Goal: Contribute content: Contribute content

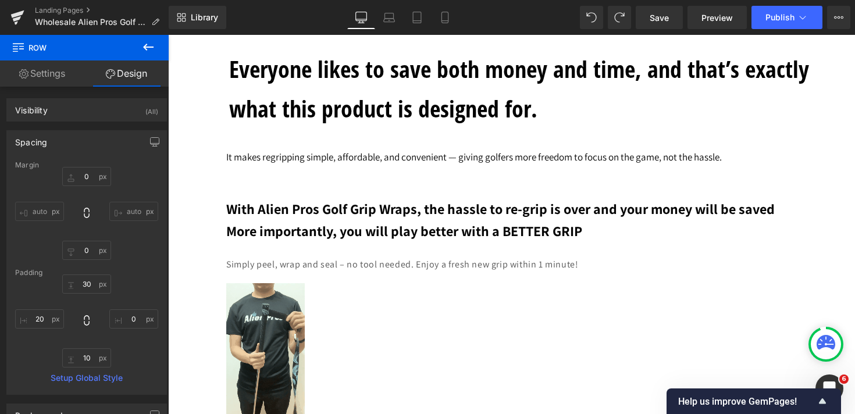
scroll to position [4724, 0]
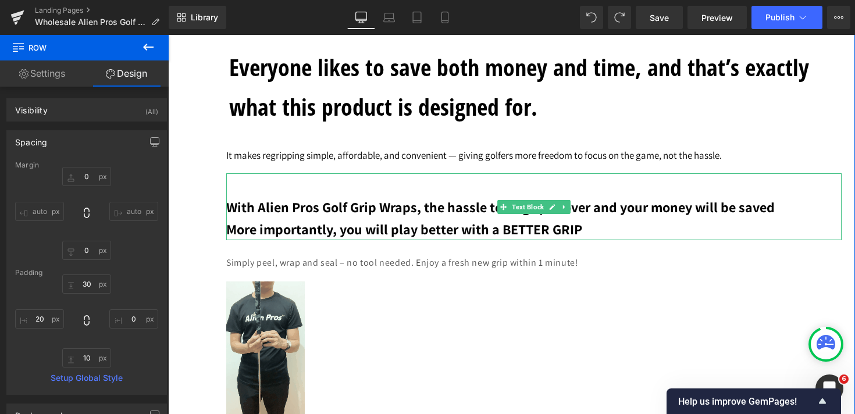
click at [354, 235] on span "More importantly, you will play better with a BETTER GRIP" at bounding box center [404, 229] width 356 height 19
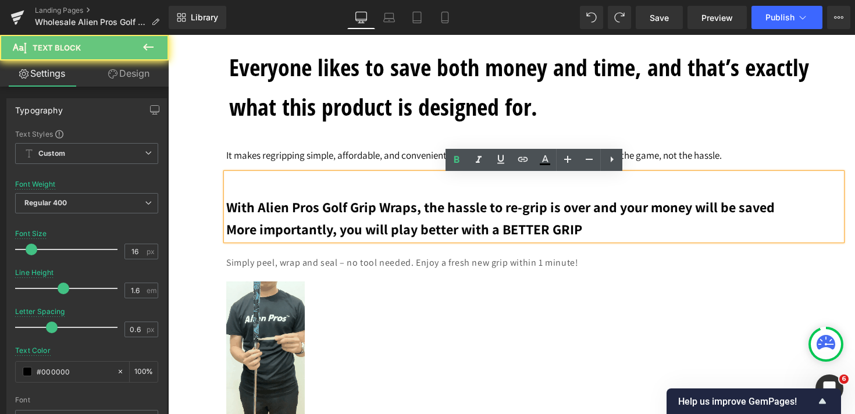
click at [359, 236] on span "More importantly, you will play better with a BETTER GRIP" at bounding box center [404, 229] width 356 height 19
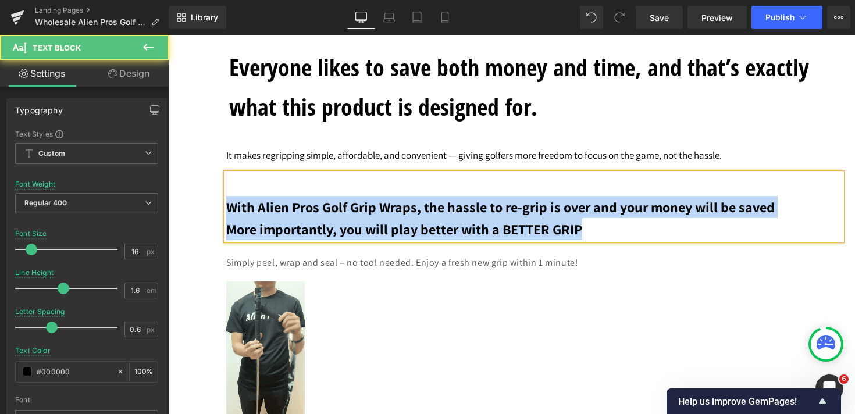
drag, startPoint x: 592, startPoint y: 228, endPoint x: 220, endPoint y: 213, distance: 371.9
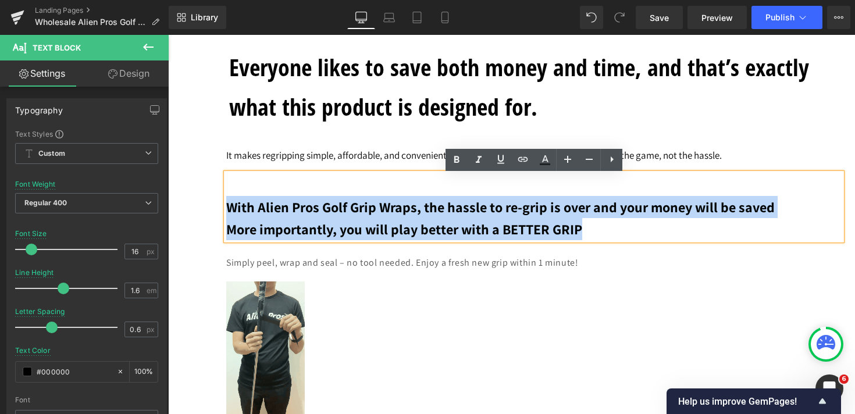
copy div "With Alien Pros Golf Grip Wraps, the hassle to re-grip is over and your money w…"
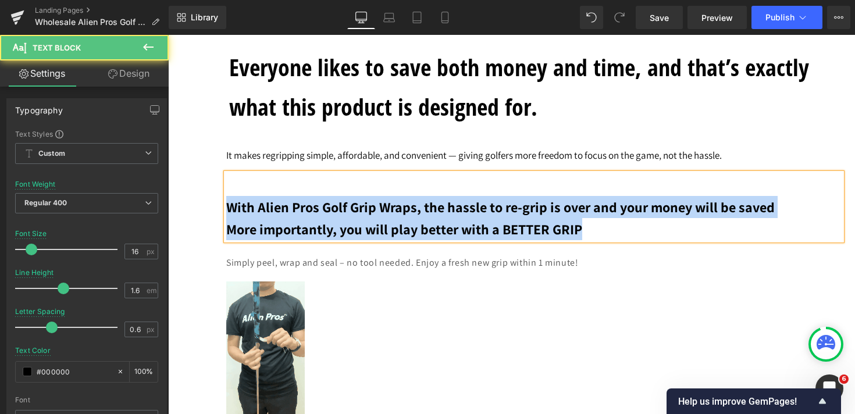
click at [600, 238] on p "More importantly, you will play better with a BETTER GRIP" at bounding box center [533, 229] width 615 height 22
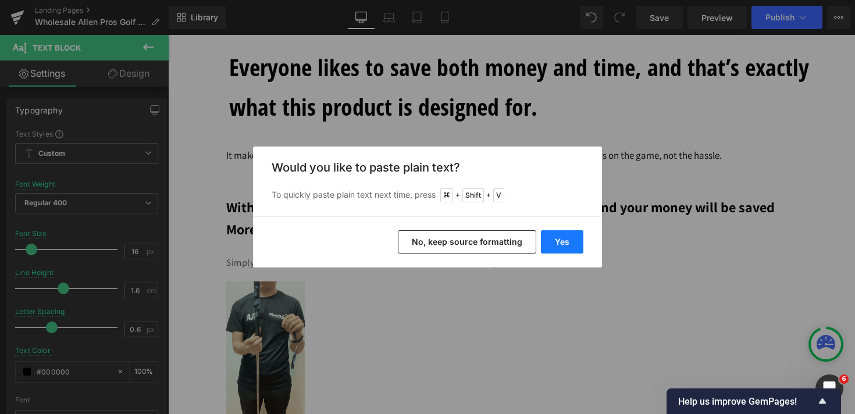
click at [562, 247] on button "Yes" at bounding box center [562, 241] width 42 height 23
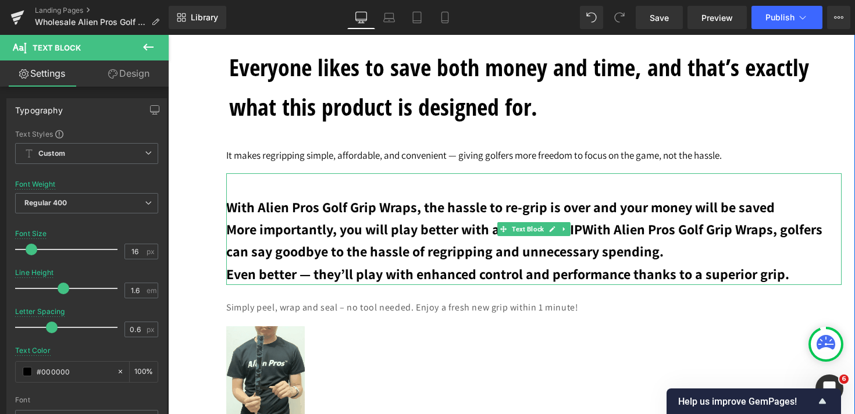
click at [474, 252] on span "More importantly, you will play better with a BETTER GRIPWith Alien Pros Golf G…" at bounding box center [524, 240] width 596 height 41
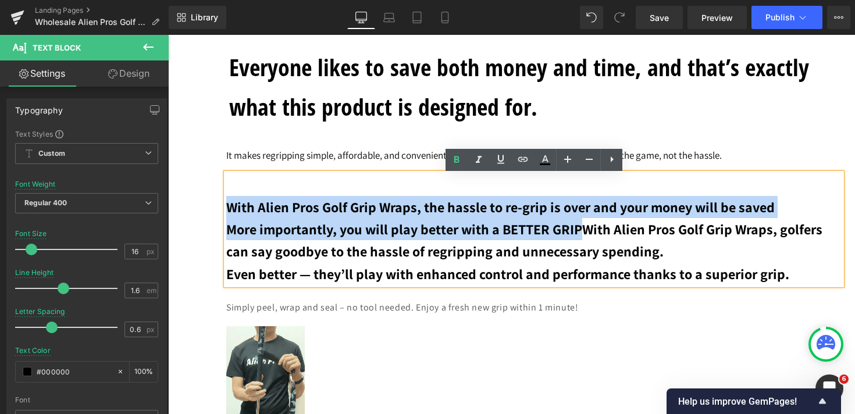
drag, startPoint x: 578, startPoint y: 233, endPoint x: 189, endPoint y: 192, distance: 390.7
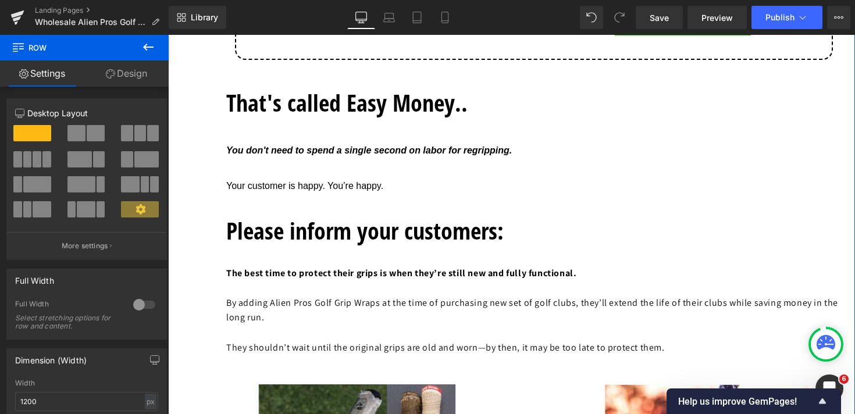
scroll to position [6807, 0]
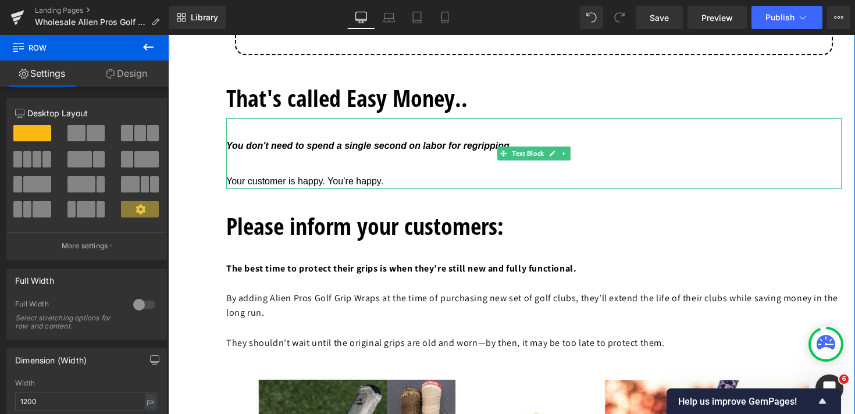
click at [339, 183] on span "Your customer is happy. You’re happy." at bounding box center [304, 181] width 157 height 10
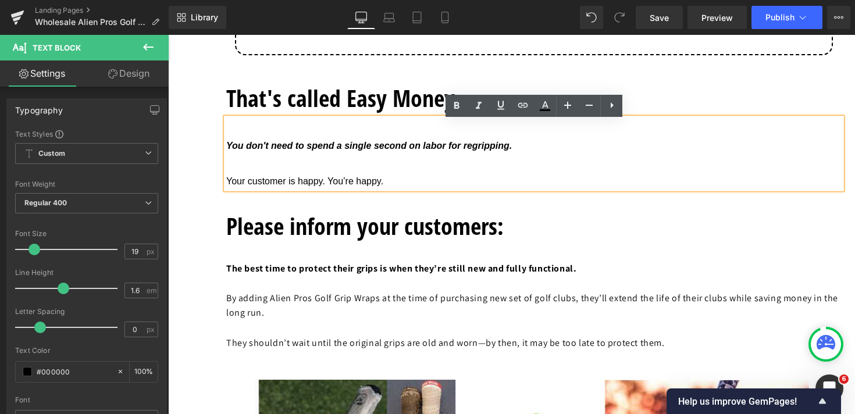
drag, startPoint x: 401, startPoint y: 187, endPoint x: 209, endPoint y: 187, distance: 191.9
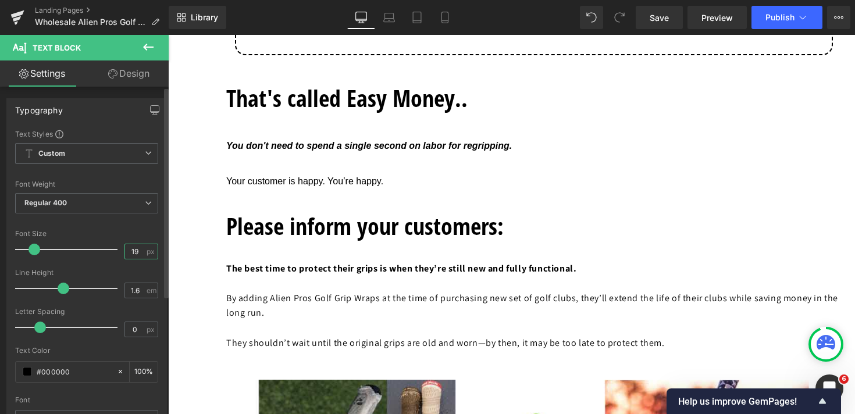
drag, startPoint x: 139, startPoint y: 252, endPoint x: 66, endPoint y: 252, distance: 72.7
click at [66, 252] on div "Font Size 19 px" at bounding box center [86, 249] width 143 height 39
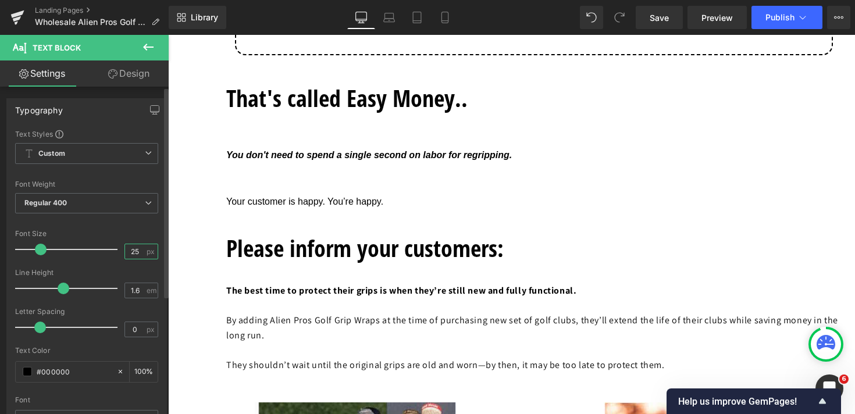
type input "25"
click at [135, 227] on div "Font Default Roboto Work Sans Source Sans Pro Default Default Roboto Work Sans …" at bounding box center [86, 269] width 143 height 281
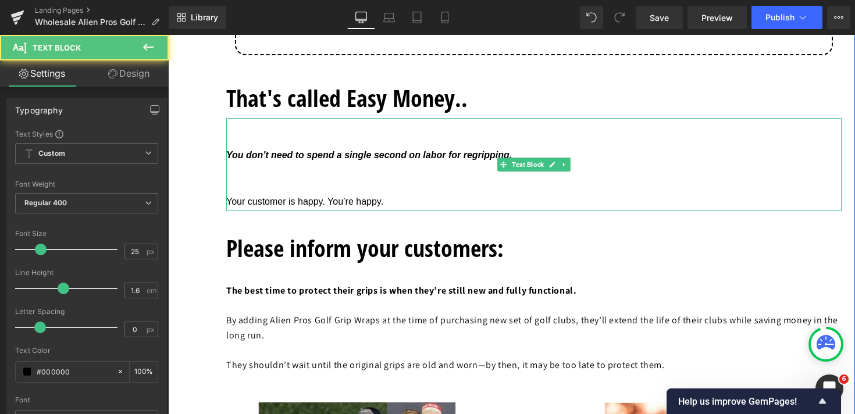
click at [287, 195] on p "Your customer is happy. You’re happy." at bounding box center [533, 199] width 615 height 23
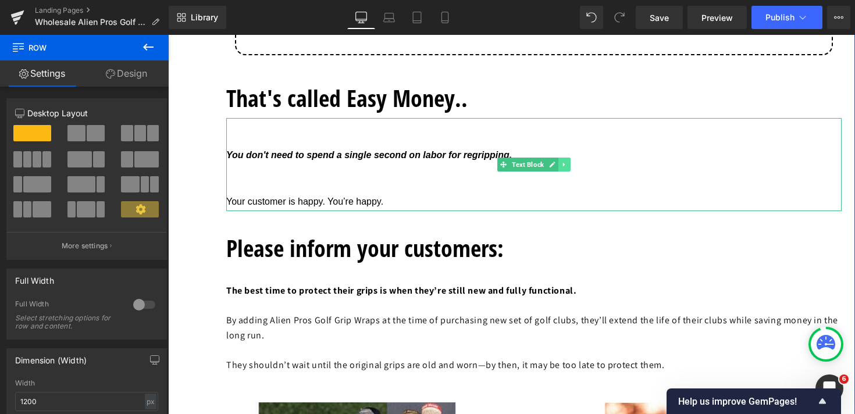
click at [564, 167] on icon at bounding box center [564, 165] width 2 height 4
click at [561, 168] on icon at bounding box center [558, 164] width 6 height 7
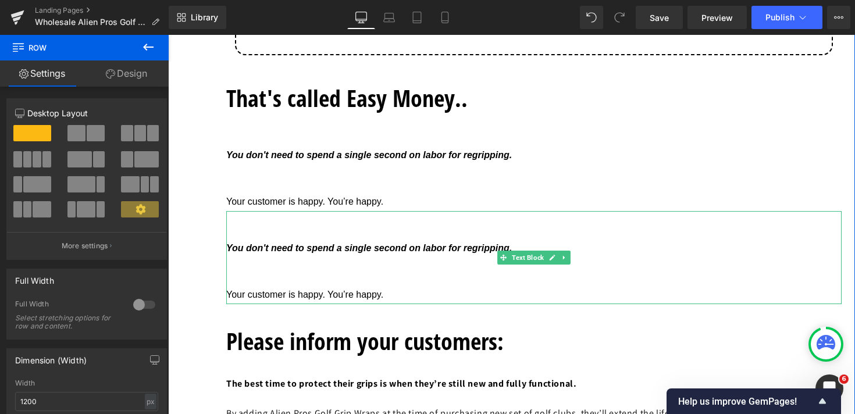
click at [300, 285] on p "Your customer is happy. You’re happy." at bounding box center [533, 292] width 615 height 23
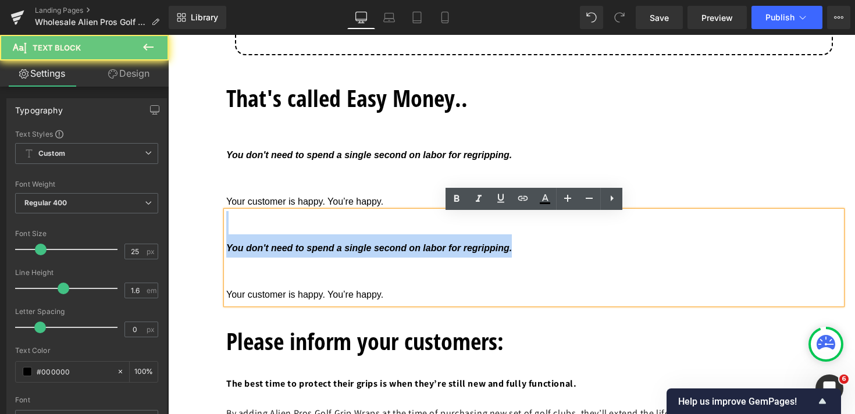
drag, startPoint x: 252, startPoint y: 281, endPoint x: 215, endPoint y: 222, distance: 70.5
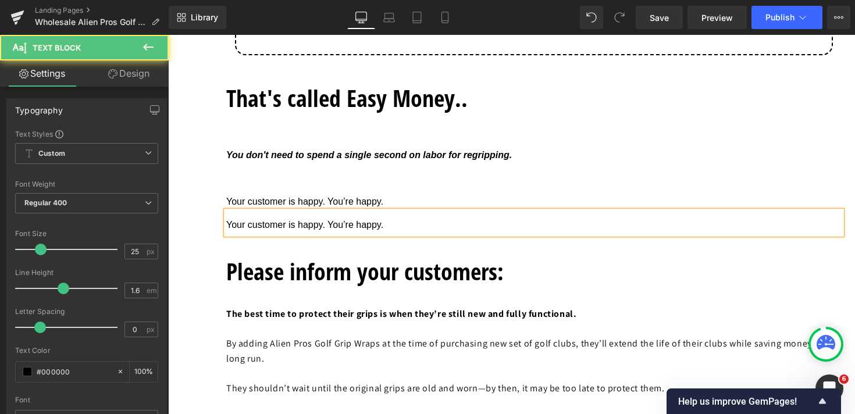
drag, startPoint x: 434, startPoint y: 235, endPoint x: 236, endPoint y: 234, distance: 198.9
click at [236, 234] on p "Your customer is happy. You’re happy." at bounding box center [533, 222] width 615 height 23
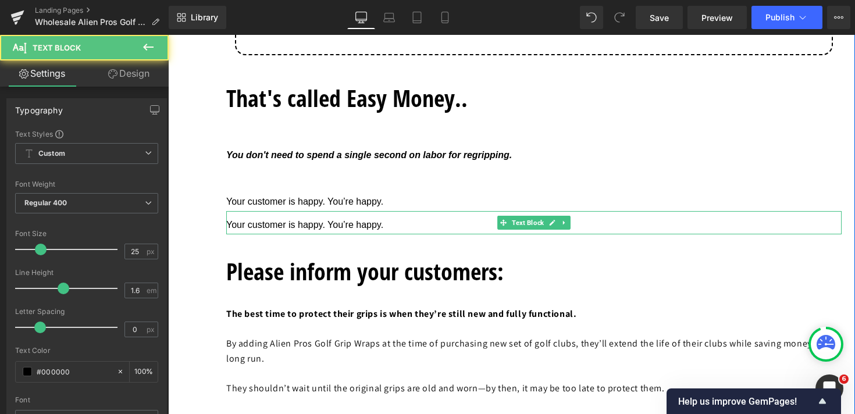
click at [278, 228] on span "Your customer is happy. You’re happy." at bounding box center [304, 225] width 157 height 10
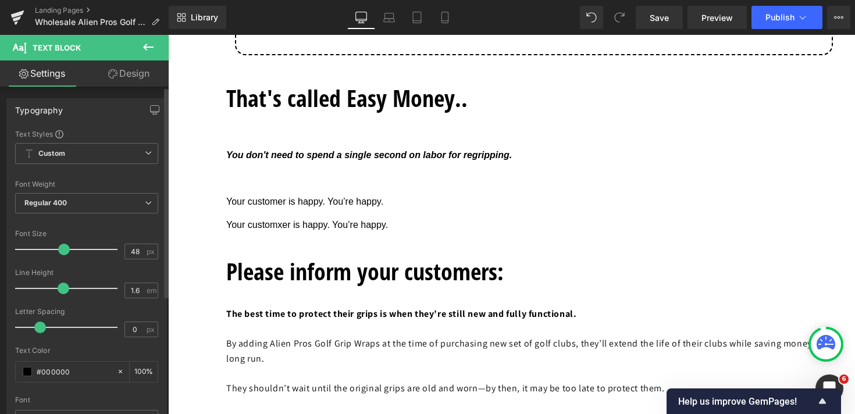
click at [62, 247] on div at bounding box center [69, 249] width 97 height 23
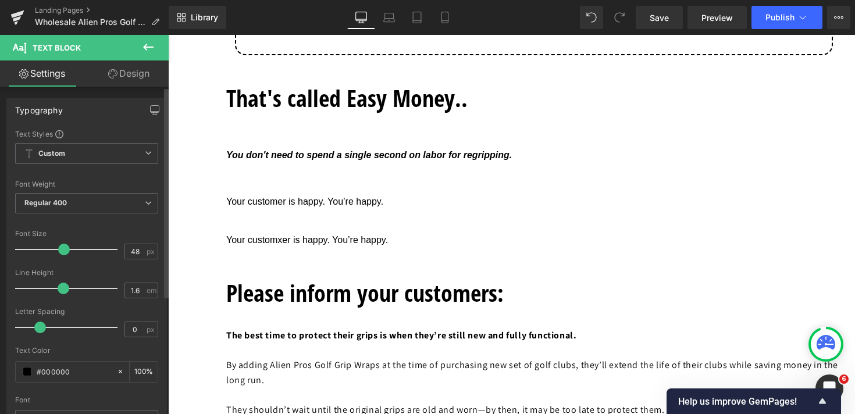
type input "25"
click at [40, 247] on div at bounding box center [69, 249] width 97 height 23
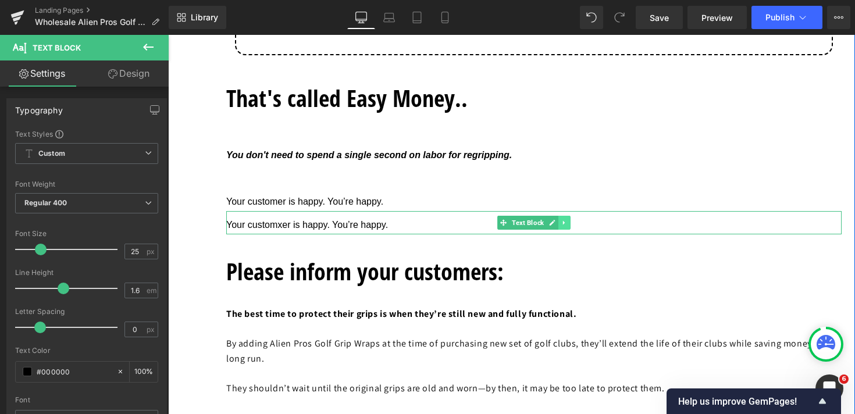
click at [564, 226] on icon at bounding box center [564, 222] width 6 height 7
click at [571, 226] on icon at bounding box center [570, 223] width 6 height 6
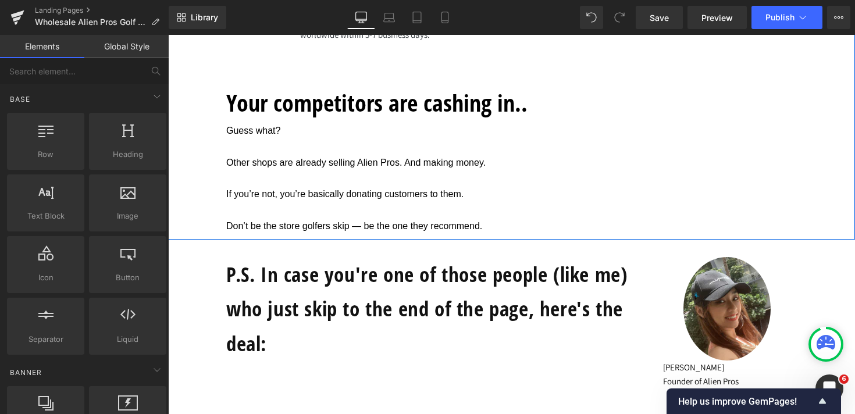
scroll to position [11276, 0]
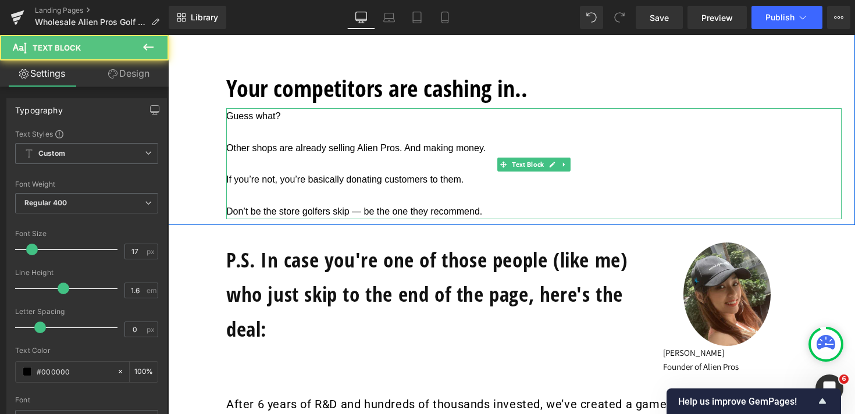
click at [230, 111] on span "Guess what?" at bounding box center [253, 116] width 54 height 10
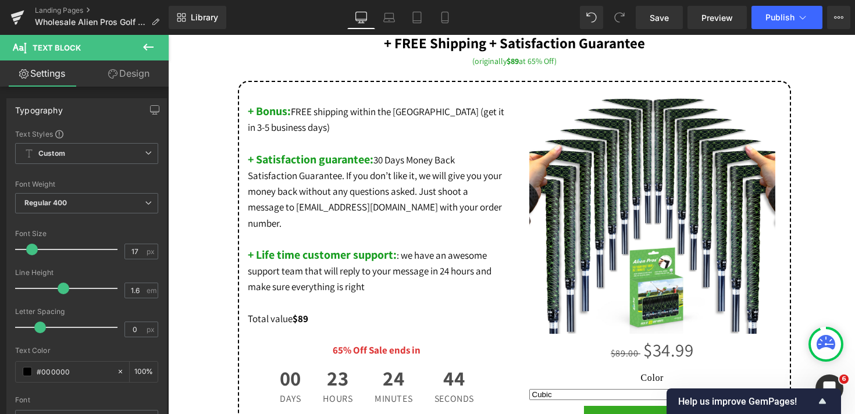
scroll to position [11631, 0]
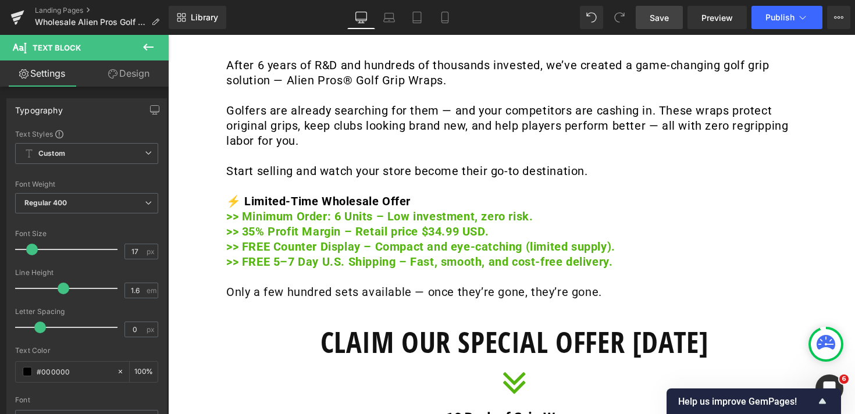
click at [661, 18] on span "Save" at bounding box center [659, 18] width 19 height 12
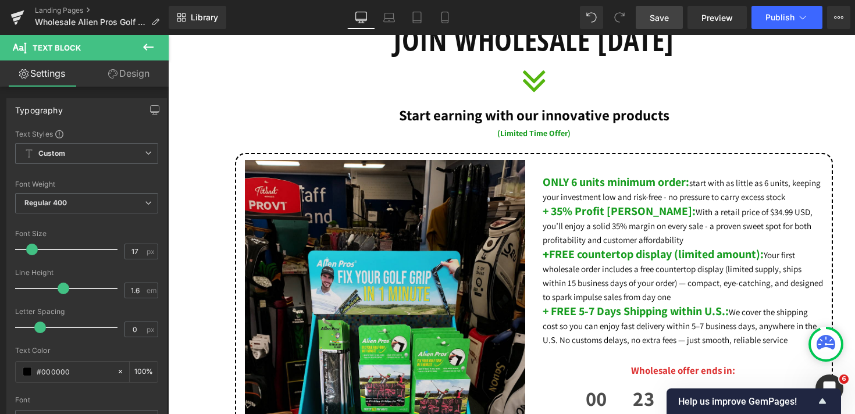
scroll to position [454, 0]
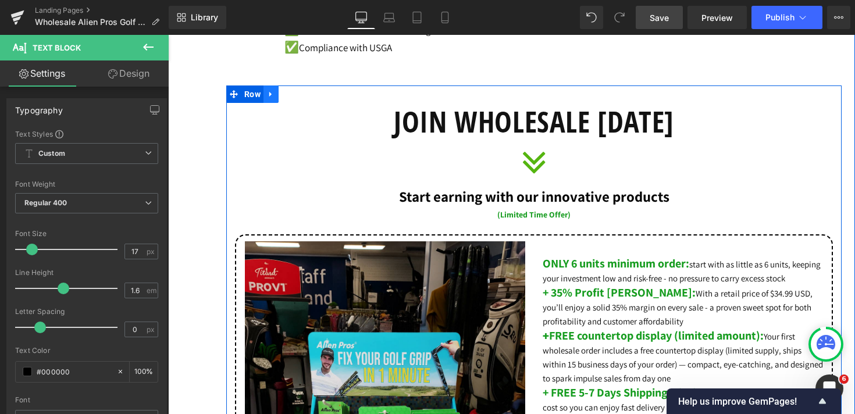
click at [270, 98] on icon at bounding box center [271, 94] width 8 height 9
click at [293, 95] on link at bounding box center [286, 93] width 15 height 17
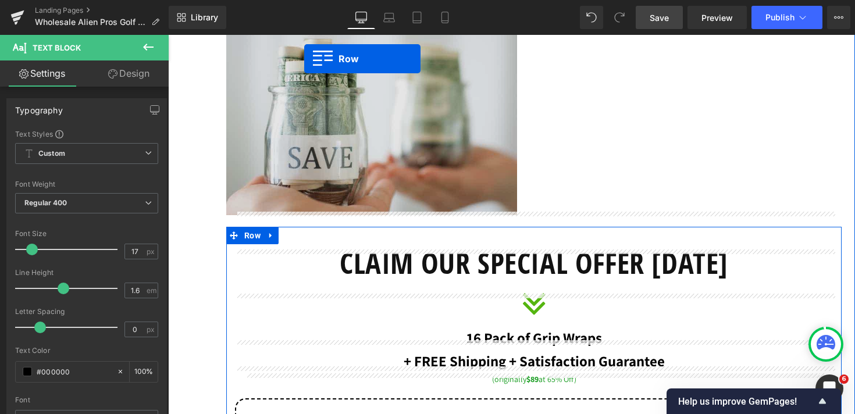
scroll to position [6033, 0]
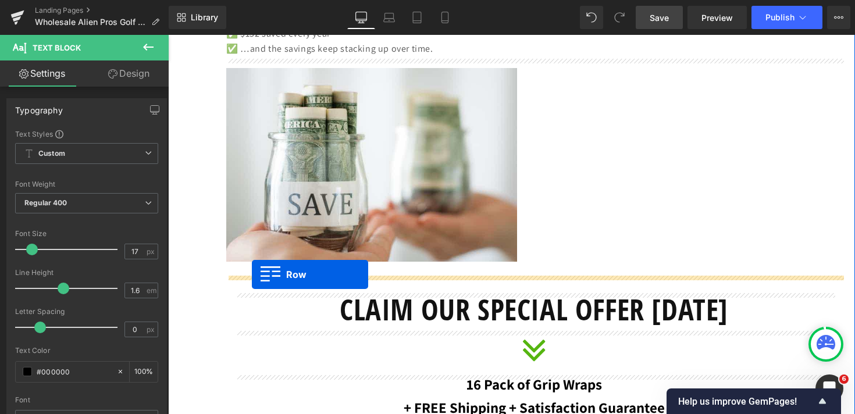
drag, startPoint x: 232, startPoint y: 90, endPoint x: 251, endPoint y: 273, distance: 184.1
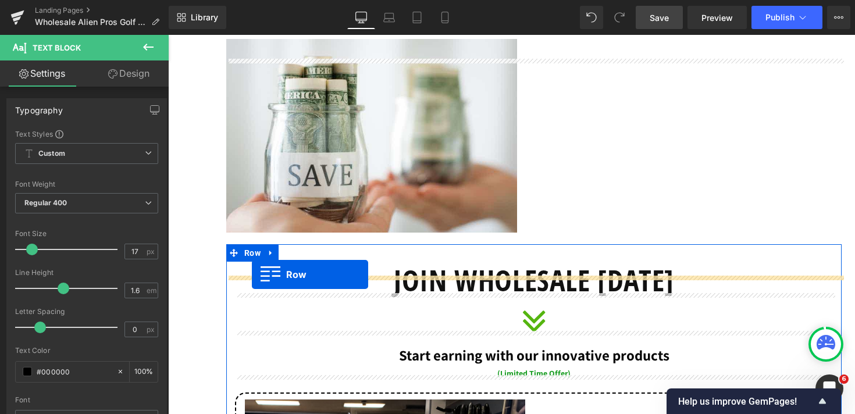
scroll to position [6004, 0]
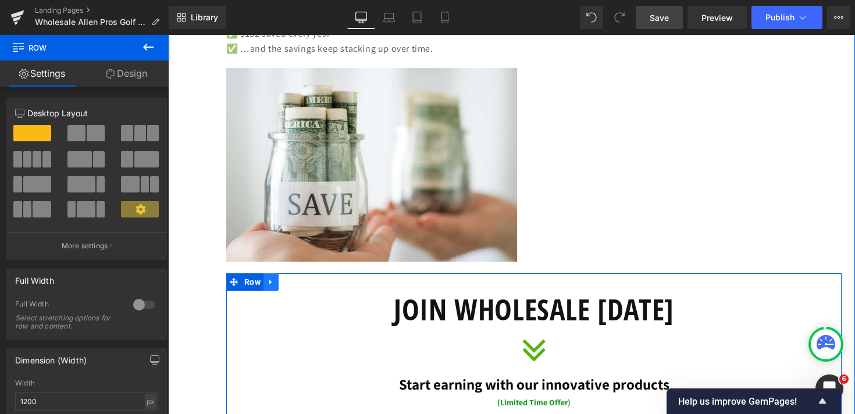
click at [274, 286] on icon at bounding box center [271, 281] width 8 height 9
click at [293, 284] on link at bounding box center [286, 281] width 15 height 17
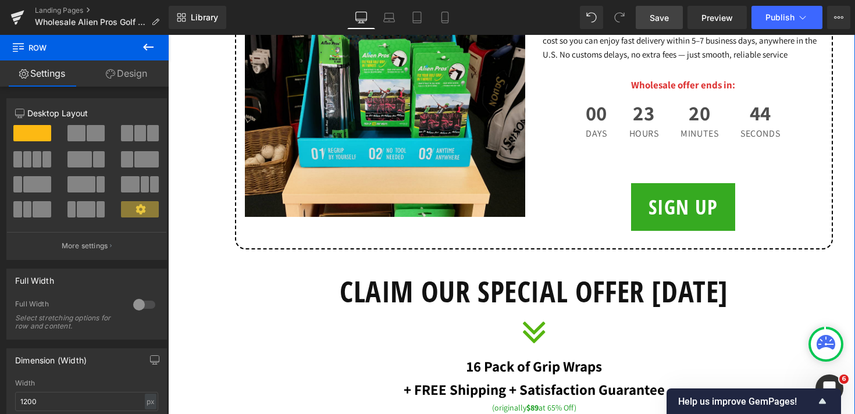
scroll to position [7110, 0]
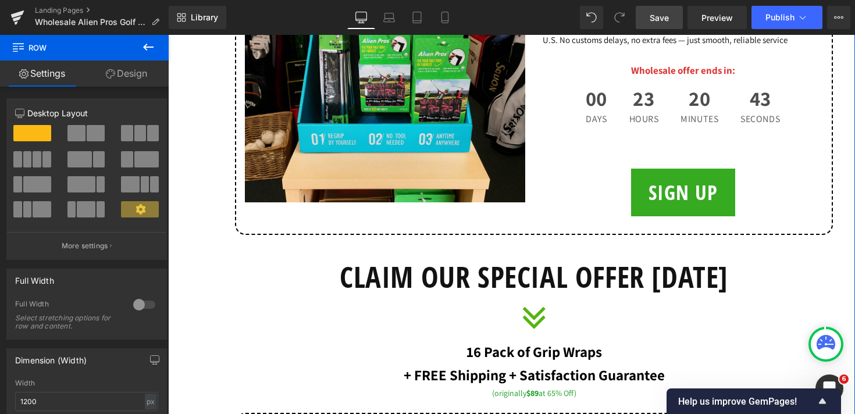
click at [277, 268] on h1 "CLAIM OUR SPECIAL OFFER [DATE]" at bounding box center [534, 277] width 598 height 38
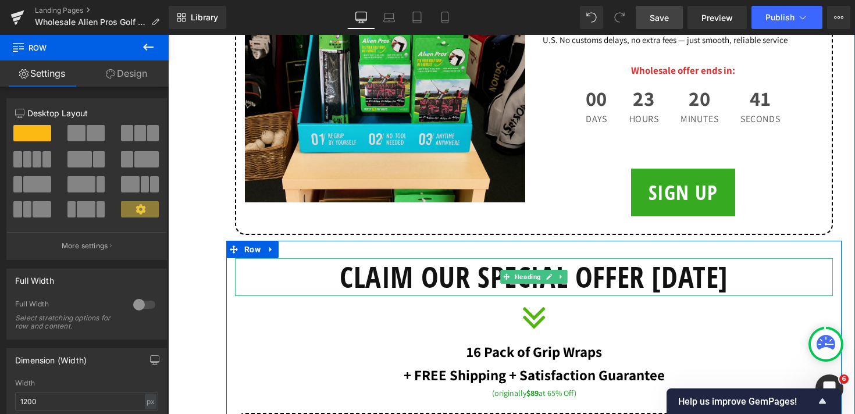
click at [325, 276] on h1 "CLAIM OUR SPECIAL OFFER [DATE]" at bounding box center [534, 277] width 598 height 38
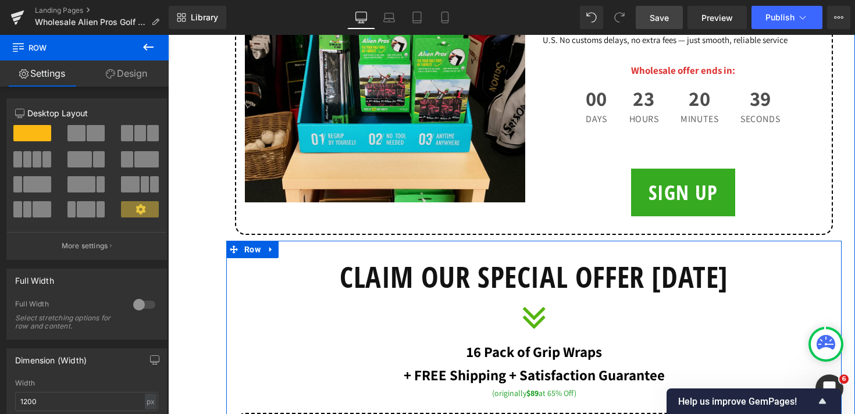
click at [272, 250] on icon at bounding box center [271, 249] width 8 height 9
click at [301, 256] on link at bounding box center [301, 249] width 15 height 17
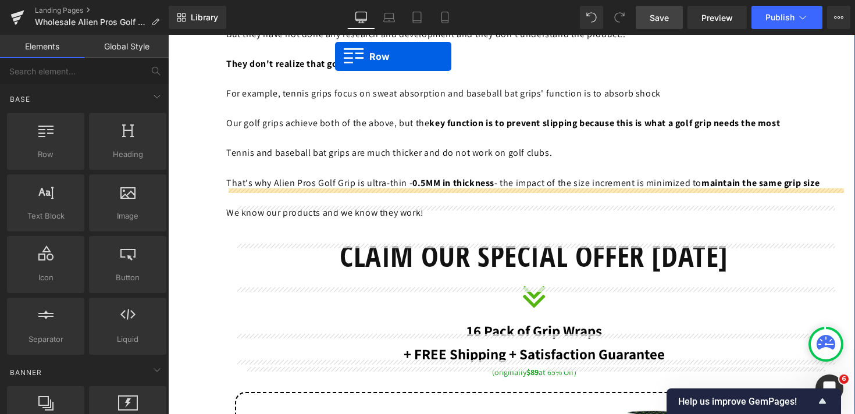
scroll to position [7720, 0]
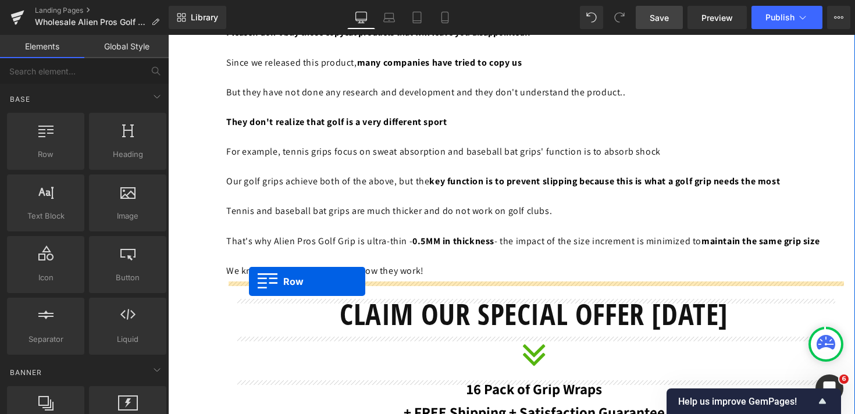
drag, startPoint x: 232, startPoint y: 164, endPoint x: 249, endPoint y: 281, distance: 118.7
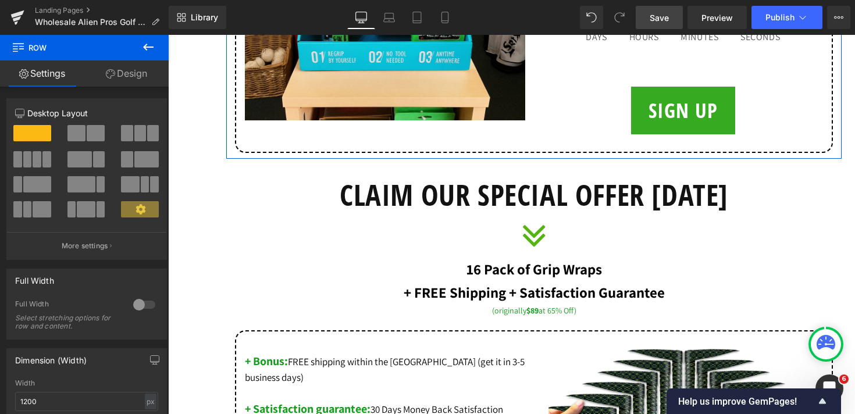
scroll to position [8365, 0]
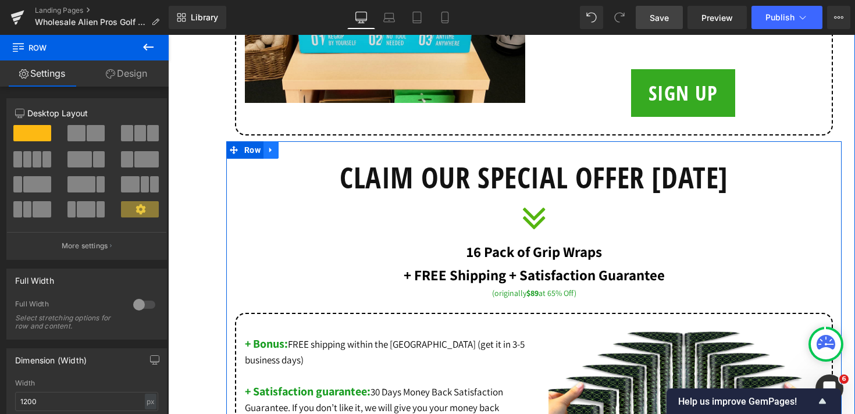
click at [277, 153] on link at bounding box center [270, 149] width 15 height 17
click at [301, 154] on icon at bounding box center [301, 149] width 8 height 9
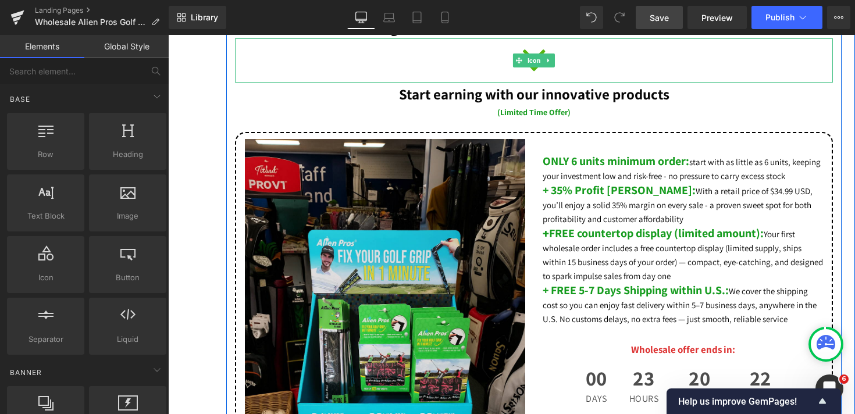
scroll to position [7934, 0]
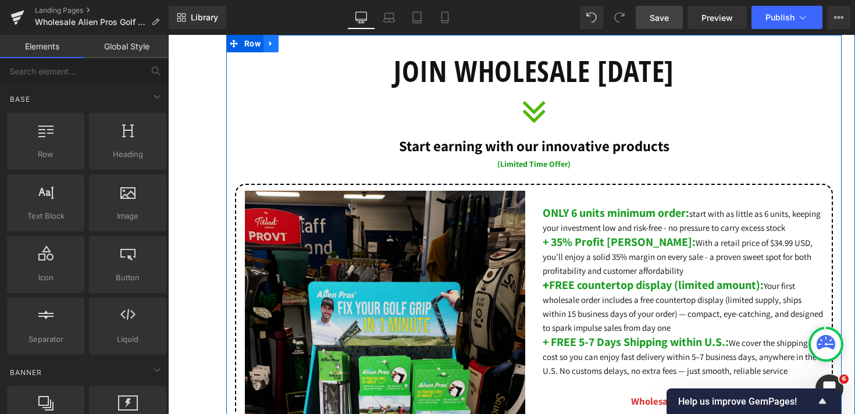
click at [277, 47] on link at bounding box center [270, 43] width 15 height 17
click at [287, 47] on icon at bounding box center [286, 44] width 8 height 8
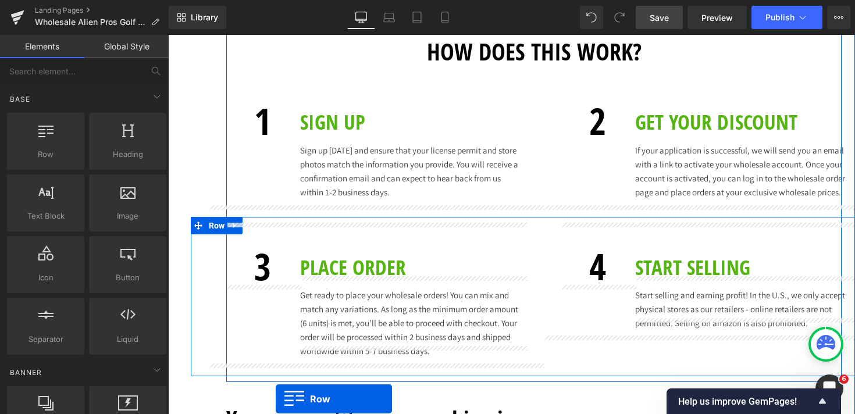
scroll to position [10900, 0]
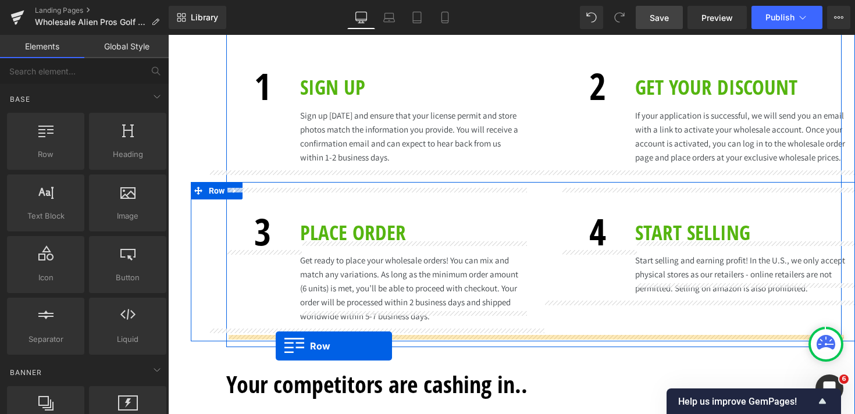
drag, startPoint x: 231, startPoint y: 61, endPoint x: 276, endPoint y: 346, distance: 288.4
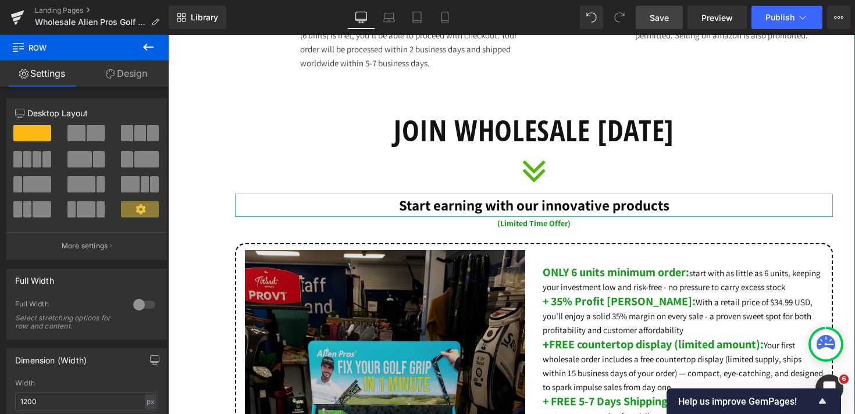
scroll to position [11075, 0]
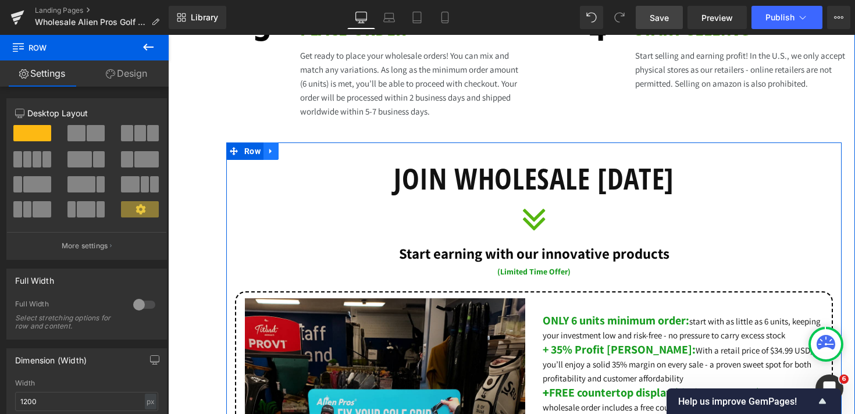
click at [272, 147] on icon at bounding box center [271, 151] width 8 height 9
click at [288, 147] on icon at bounding box center [286, 151] width 8 height 8
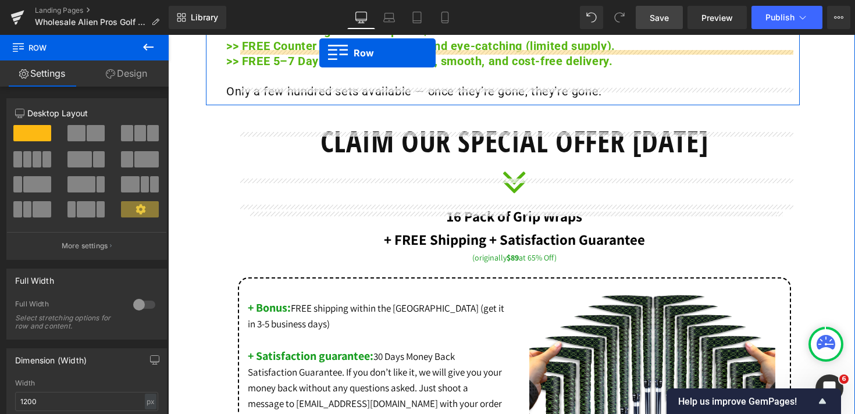
scroll to position [12253, 0]
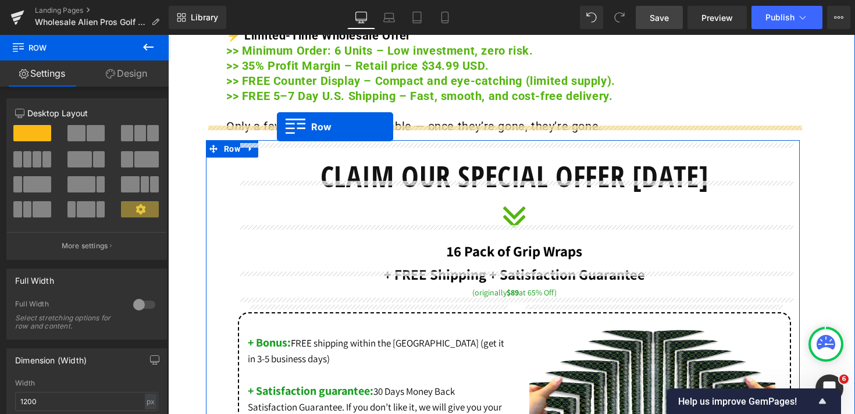
drag, startPoint x: 230, startPoint y: 266, endPoint x: 277, endPoint y: 126, distance: 147.7
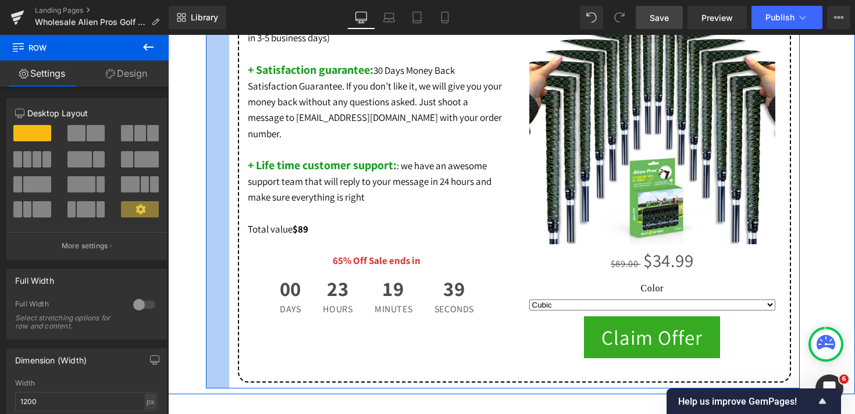
scroll to position [12891, 0]
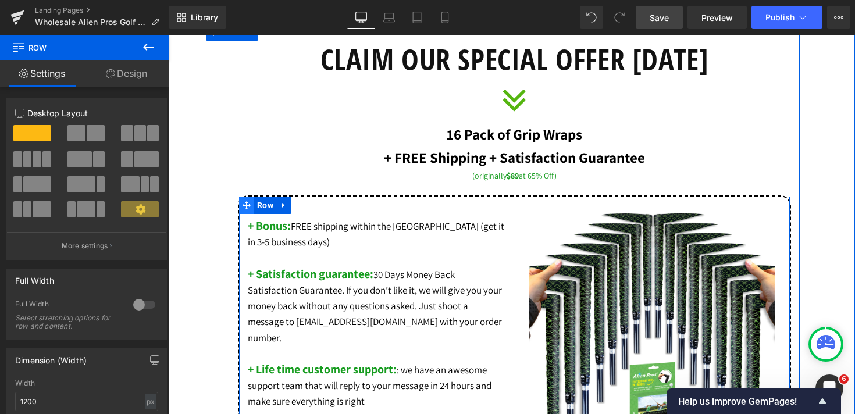
click at [247, 205] on icon at bounding box center [247, 205] width 8 height 8
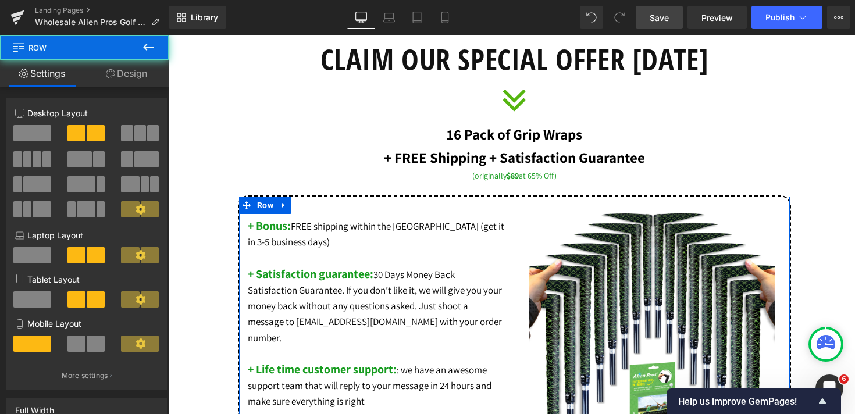
click at [126, 79] on link "Design" at bounding box center [126, 73] width 84 height 26
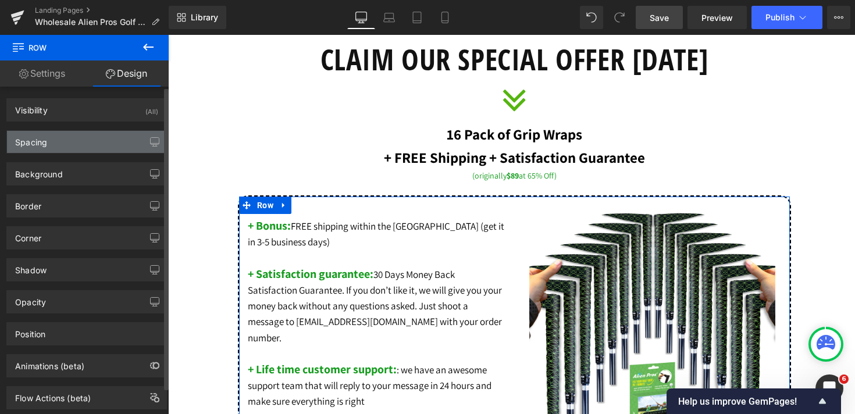
click at [69, 147] on div "Spacing" at bounding box center [86, 142] width 159 height 22
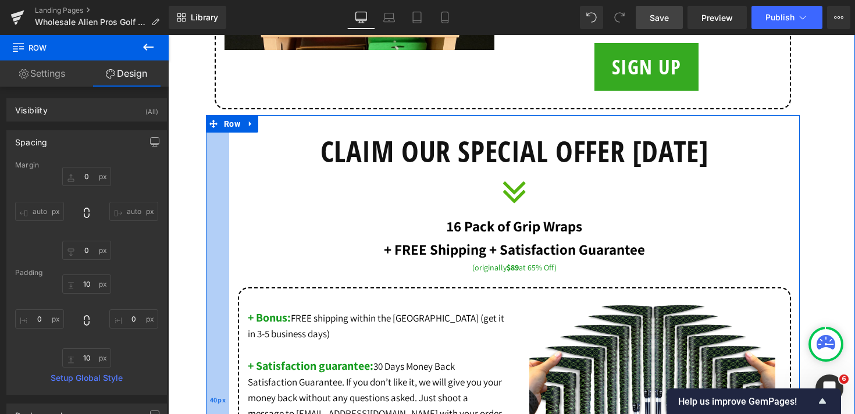
scroll to position [12784, 0]
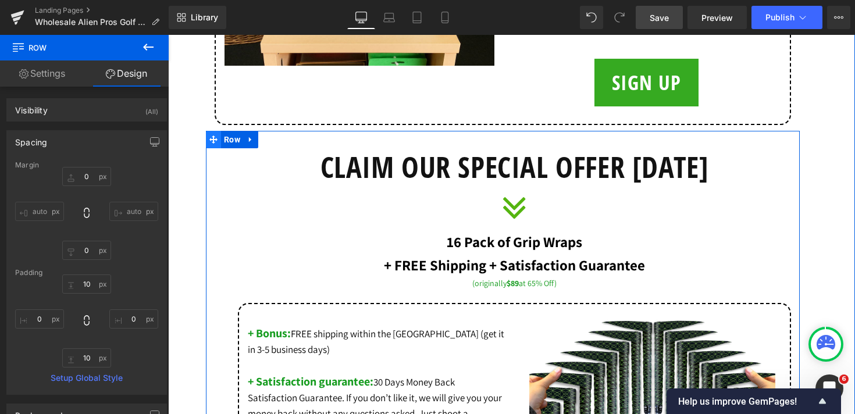
click at [213, 140] on icon at bounding box center [213, 140] width 8 height 8
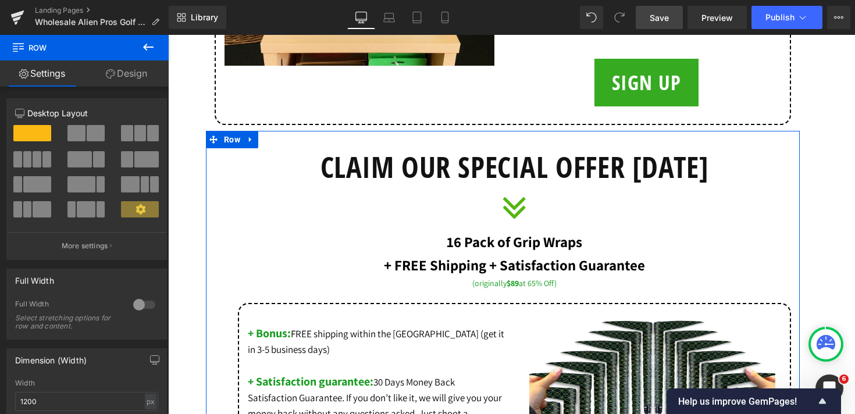
click at [141, 67] on link "Design" at bounding box center [126, 73] width 84 height 26
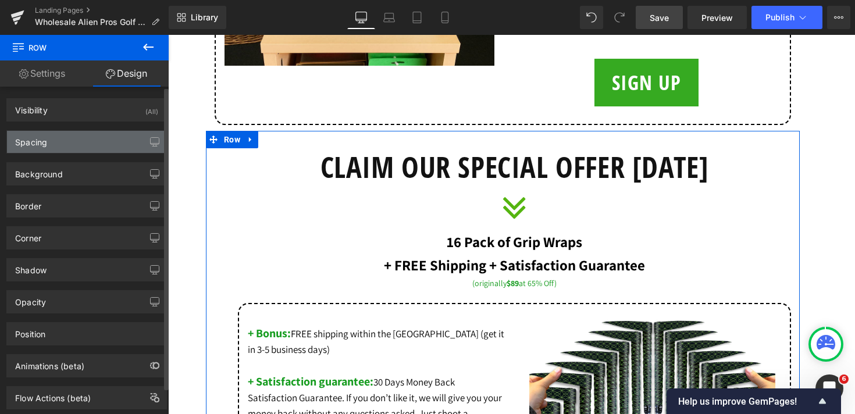
click at [85, 141] on div "Spacing" at bounding box center [86, 142] width 159 height 22
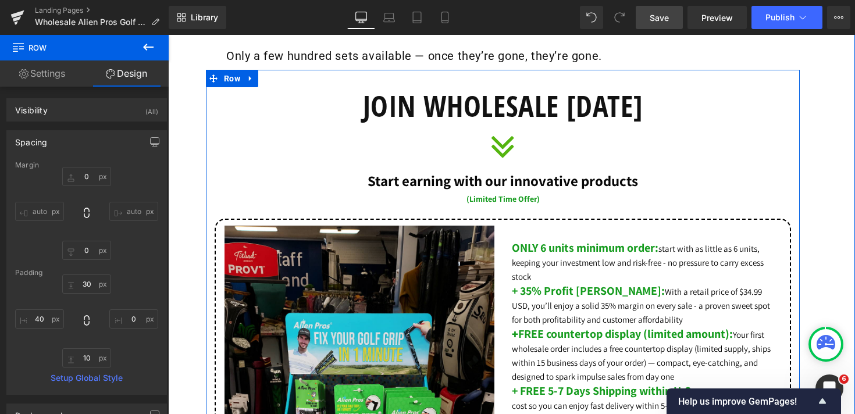
scroll to position [12287, 0]
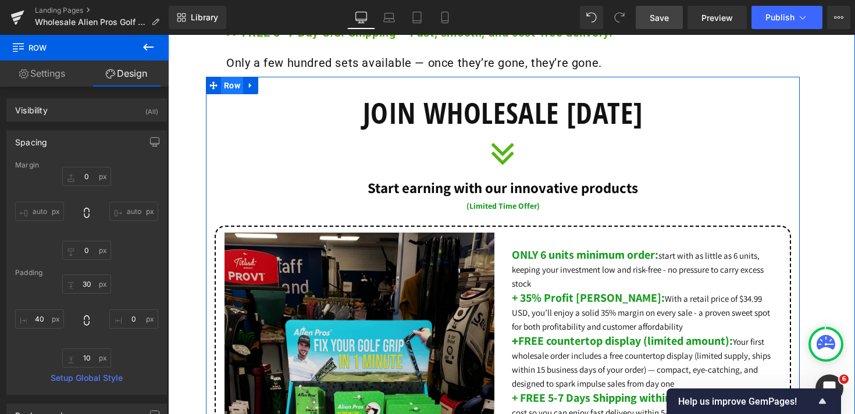
click at [229, 77] on span "Row" at bounding box center [232, 85] width 22 height 17
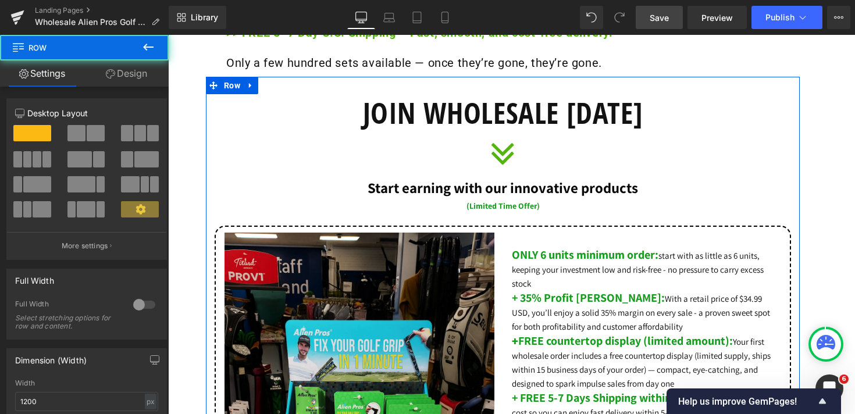
click at [140, 72] on link "Design" at bounding box center [126, 73] width 84 height 26
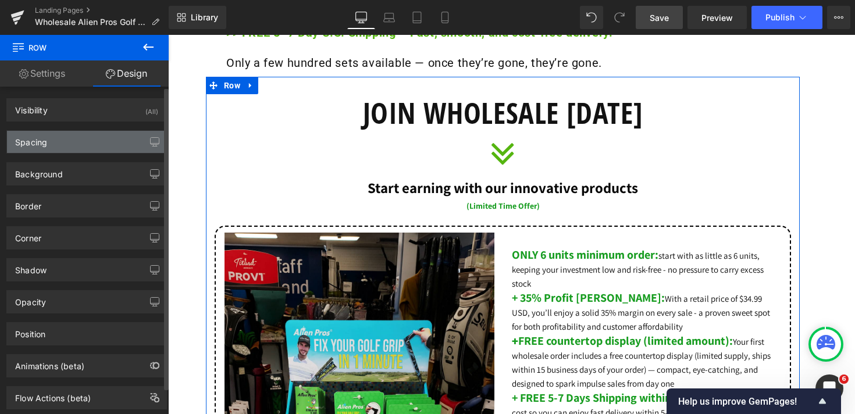
click at [83, 138] on div "Spacing" at bounding box center [86, 142] width 159 height 22
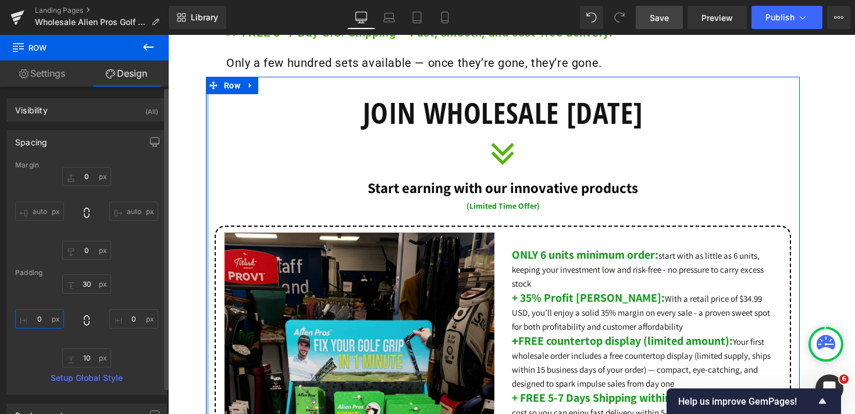
click at [41, 323] on input "0" at bounding box center [39, 318] width 49 height 19
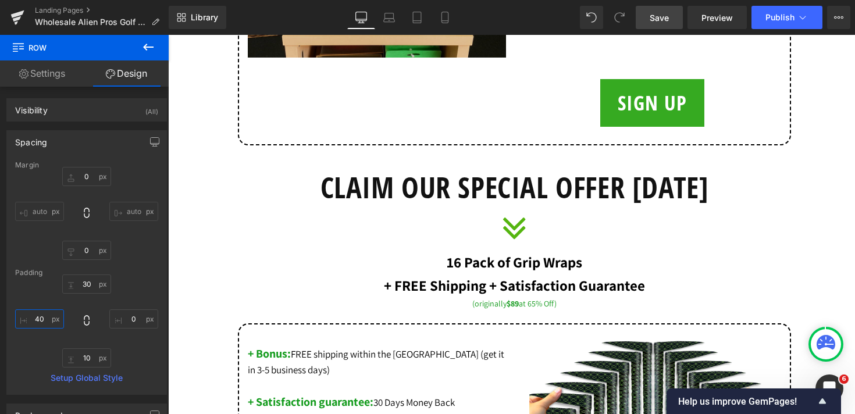
scroll to position [12769, 0]
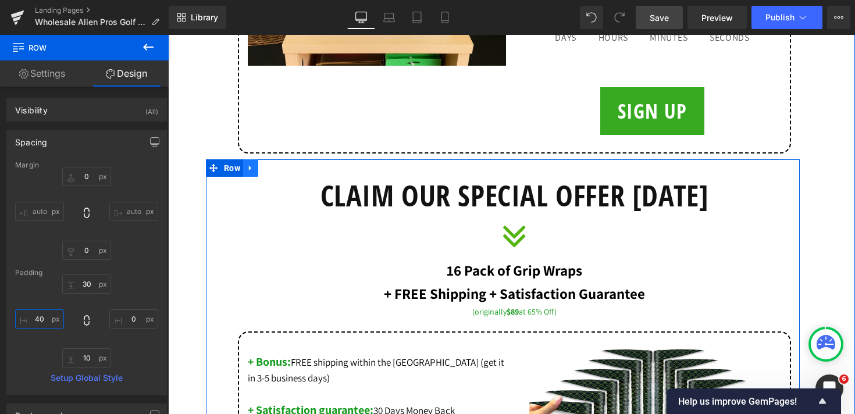
type input "40"
click at [254, 164] on icon at bounding box center [251, 168] width 8 height 9
click at [284, 164] on icon at bounding box center [281, 168] width 8 height 8
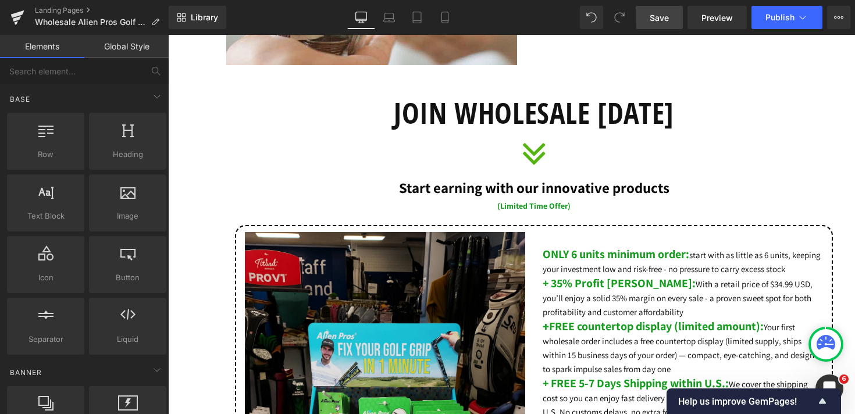
scroll to position [6137, 0]
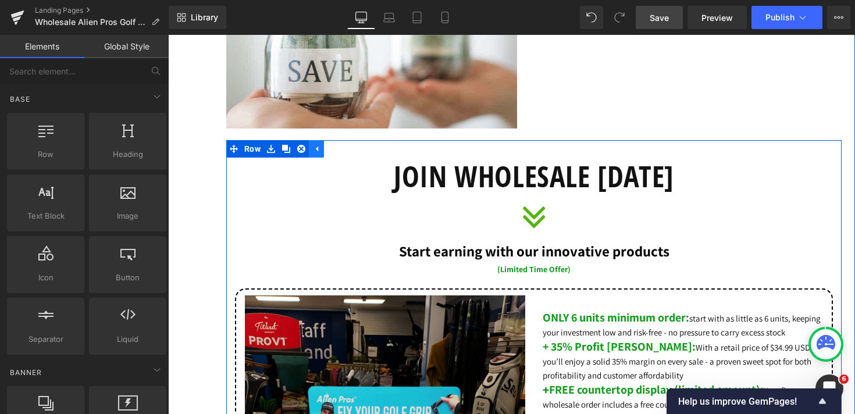
click at [319, 153] on icon at bounding box center [316, 148] width 8 height 9
click at [273, 152] on icon at bounding box center [271, 148] width 8 height 9
click at [286, 152] on icon at bounding box center [286, 149] width 8 height 8
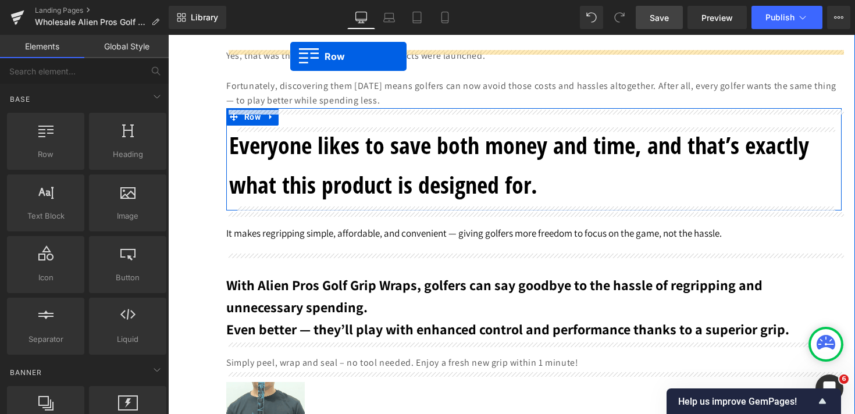
scroll to position [4599, 0]
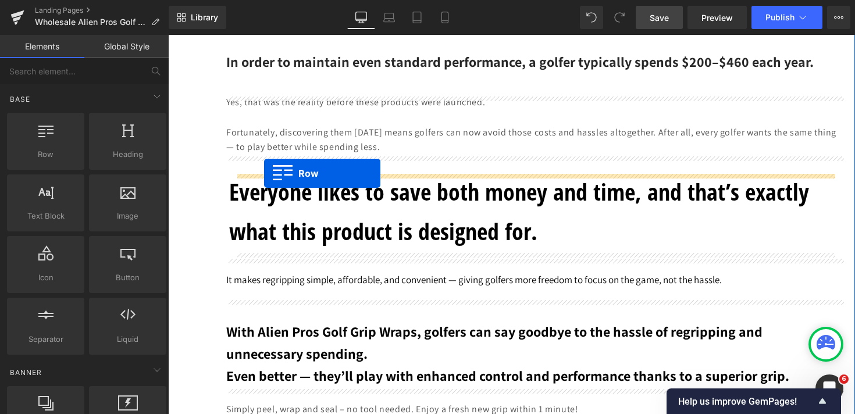
drag, startPoint x: 233, startPoint y: 375, endPoint x: 264, endPoint y: 173, distance: 204.2
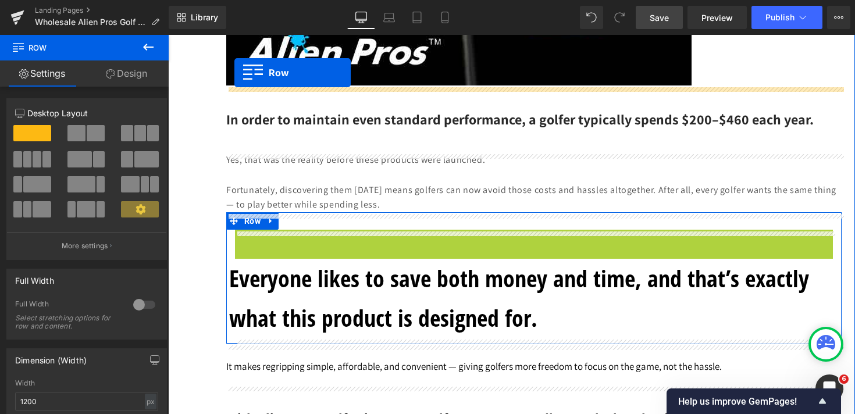
scroll to position [4507, 0]
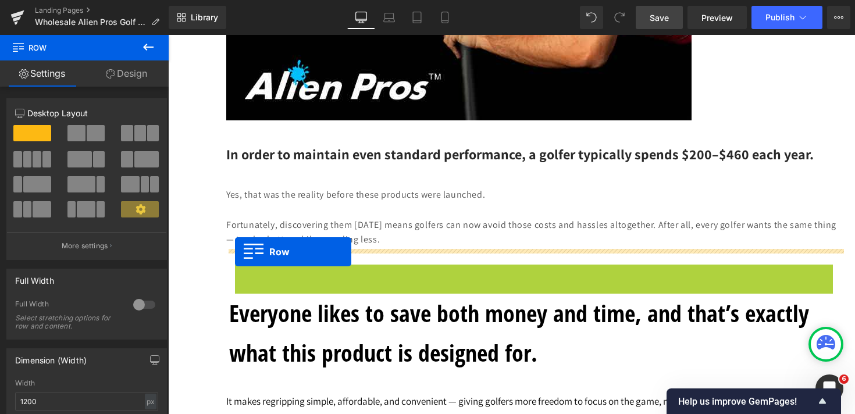
drag, startPoint x: 239, startPoint y: 80, endPoint x: 235, endPoint y: 252, distance: 172.2
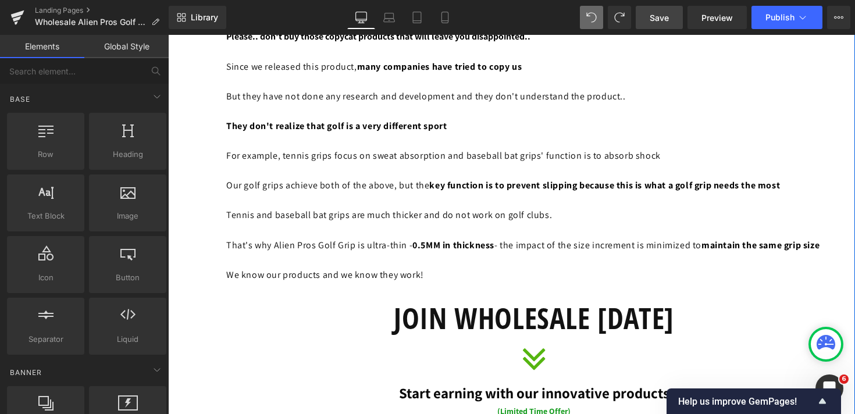
scroll to position [7679, 0]
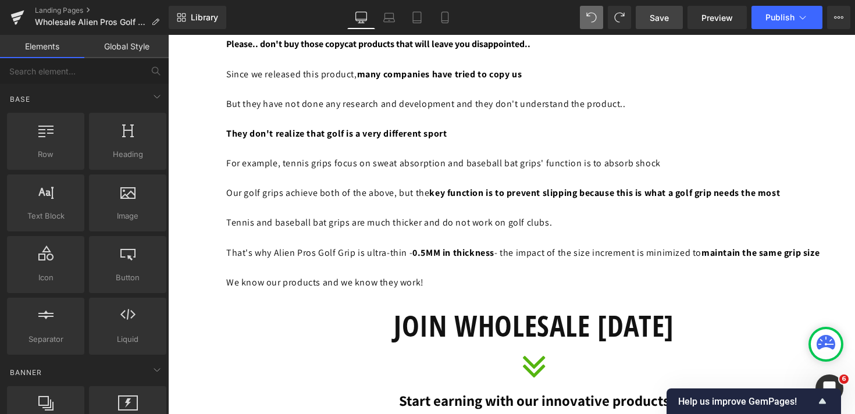
click at [669, 18] on link "Save" at bounding box center [659, 17] width 47 height 23
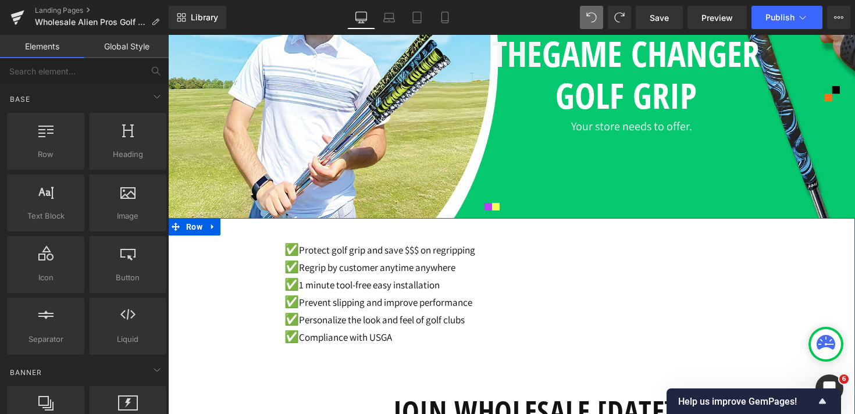
scroll to position [0, 0]
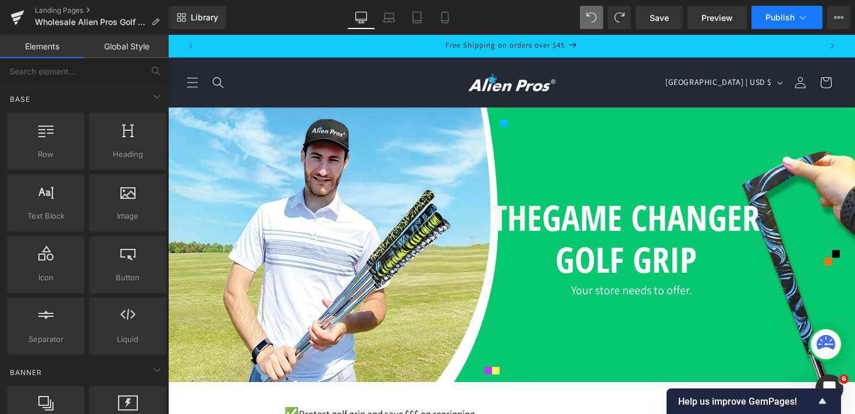
click at [802, 26] on button "Publish" at bounding box center [786, 17] width 71 height 23
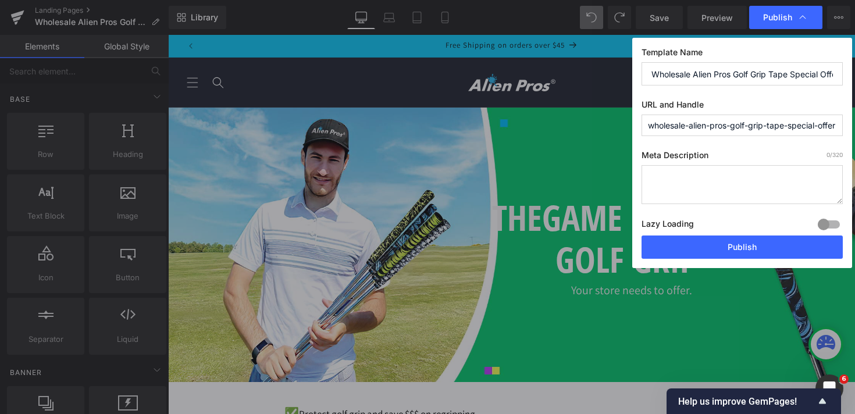
scroll to position [0, 10]
drag, startPoint x: 785, startPoint y: 76, endPoint x: 671, endPoint y: 72, distance: 114.1
click at [671, 72] on input "Wholesale Alien Pros Golf Grip Tape Special Offer" at bounding box center [741, 73] width 201 height 23
click at [701, 73] on input "Wholesale Alien Pros Golf Grip Tape Special Offer" at bounding box center [741, 73] width 201 height 23
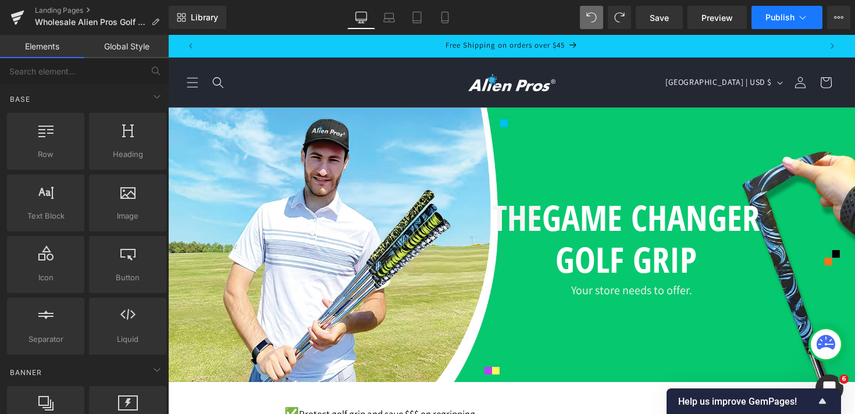
click at [789, 27] on button "Publish" at bounding box center [786, 17] width 71 height 23
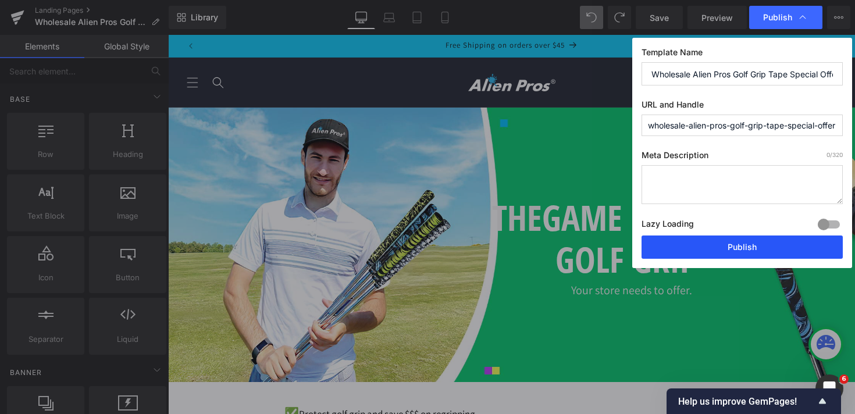
click at [761, 249] on button "Publish" at bounding box center [741, 247] width 201 height 23
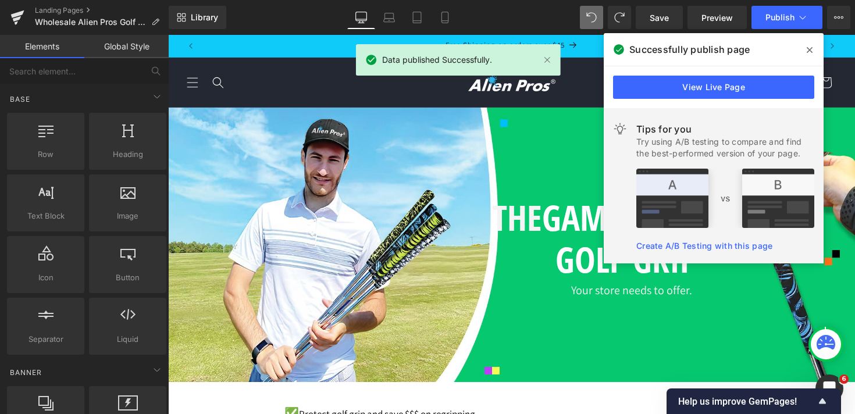
click at [742, 95] on link "View Live Page" at bounding box center [713, 87] width 201 height 23
